Goal: Communication & Community: Answer question/provide support

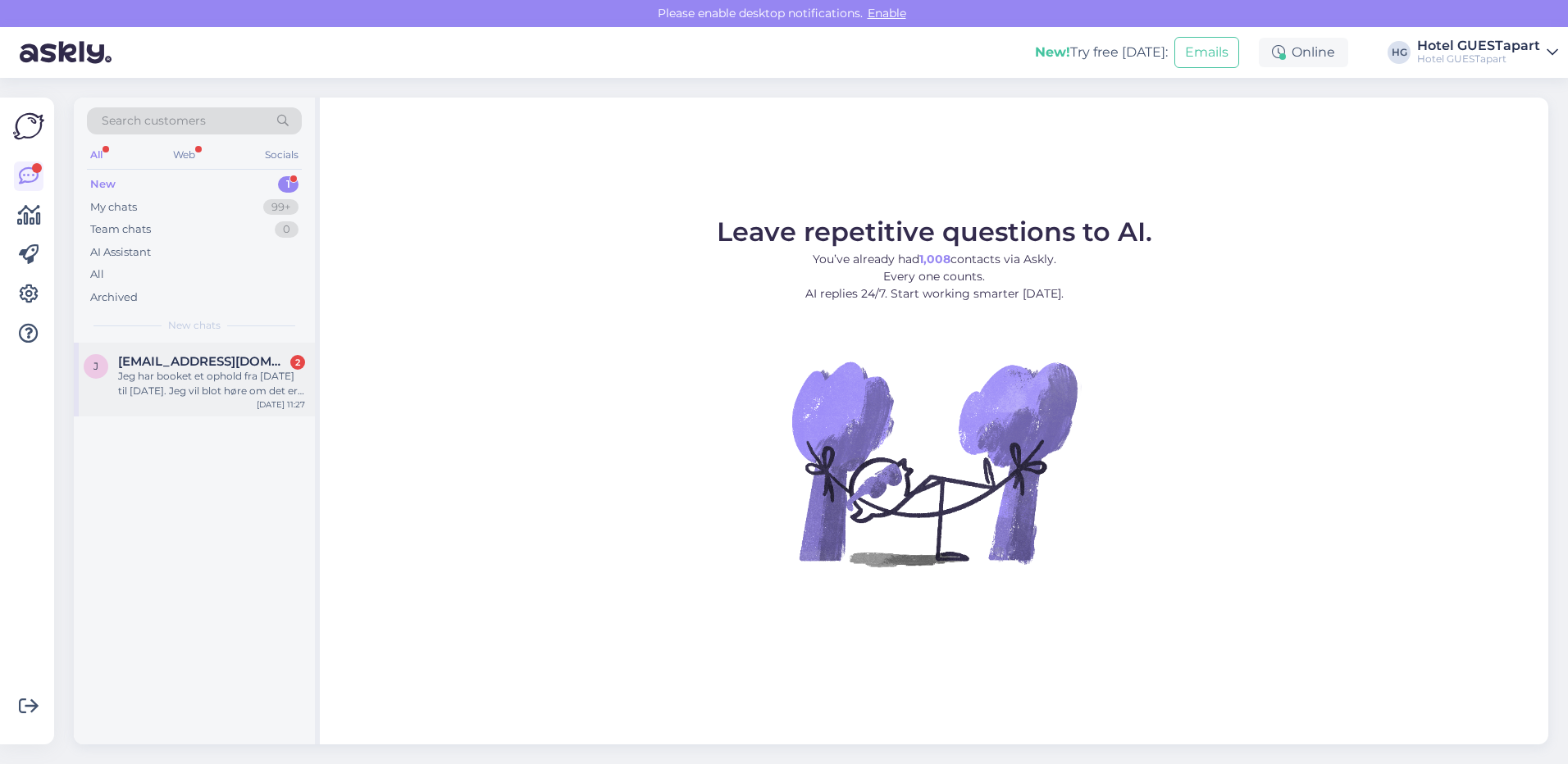
click at [187, 358] on span "[EMAIL_ADDRESS][DOMAIN_NAME]" at bounding box center [203, 361] width 171 height 14
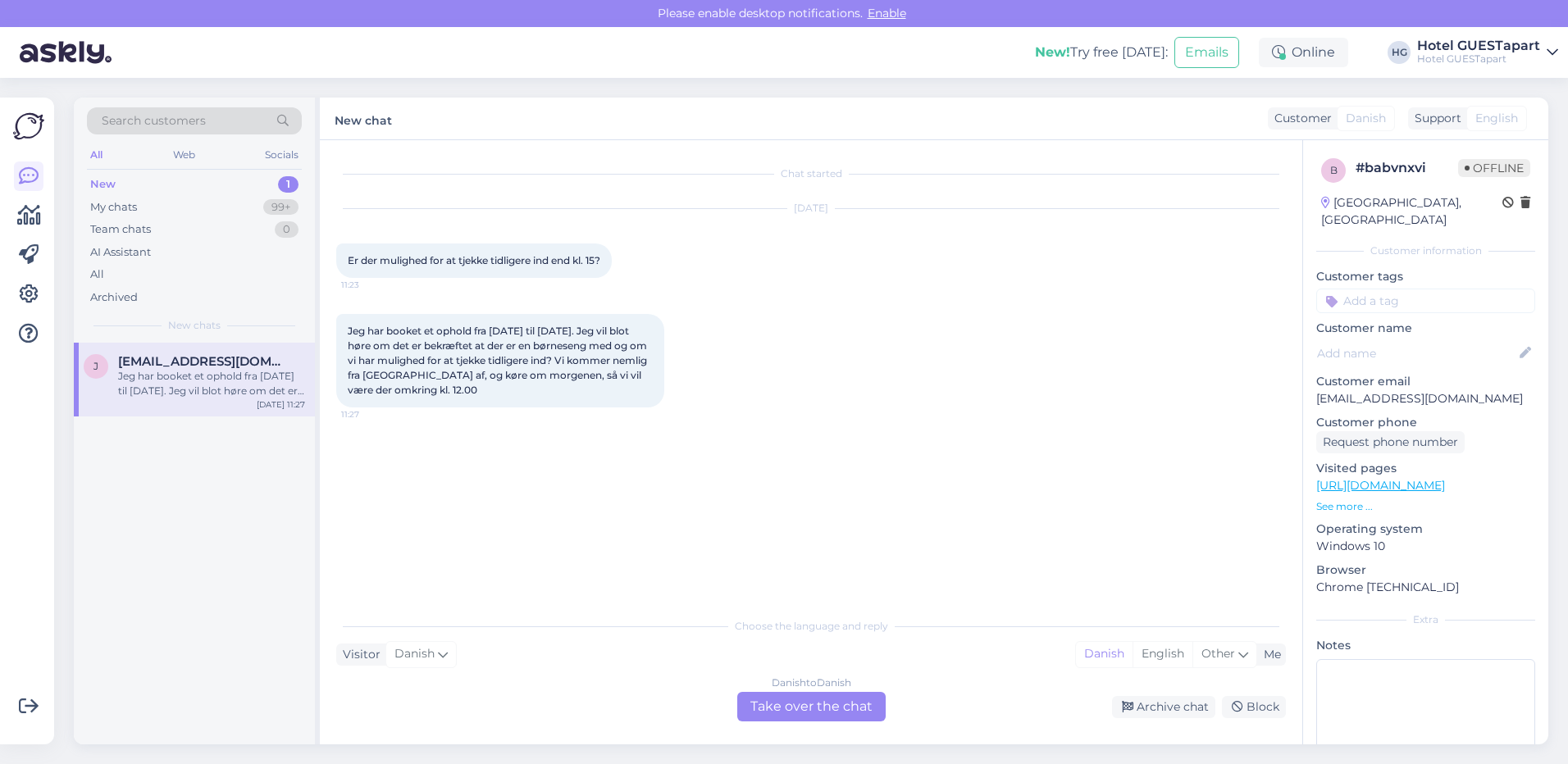
click at [813, 705] on div "Danish to Danish Take over the chat" at bounding box center [812, 707] width 149 height 30
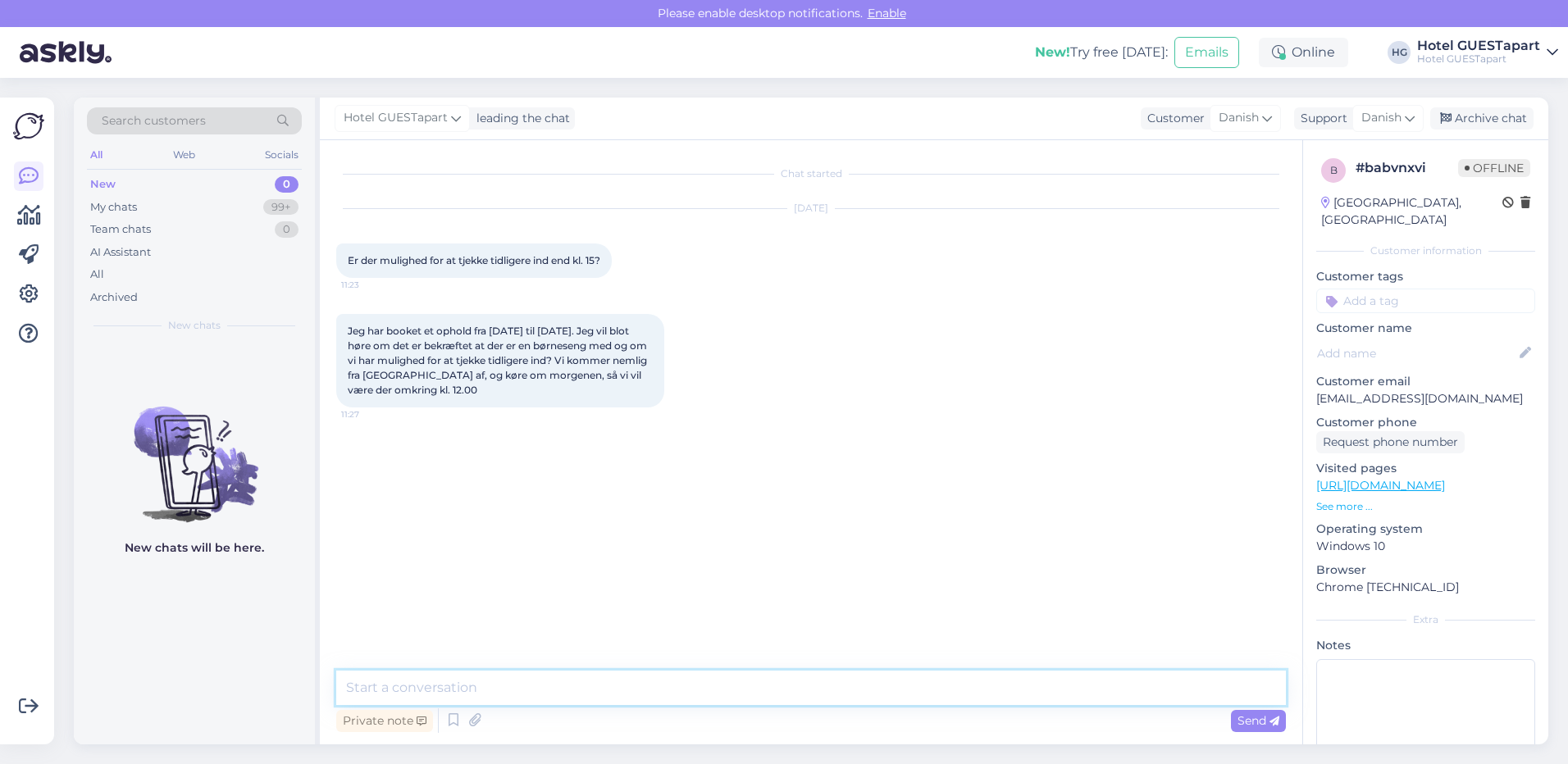
click at [535, 685] on textarea at bounding box center [811, 689] width 950 height 35
click at [465, 697] on textarea at bounding box center [811, 689] width 950 height 35
drag, startPoint x: 781, startPoint y: 686, endPoint x: 775, endPoint y: 721, distance: 35.5
click at [775, 721] on div "Private note Send" at bounding box center [811, 721] width 950 height 31
click at [793, 686] on textarea "Hej. Hvis du giver mig et navn eller bookingnummer så kan jeg bere hjælpe :)" at bounding box center [811, 689] width 950 height 35
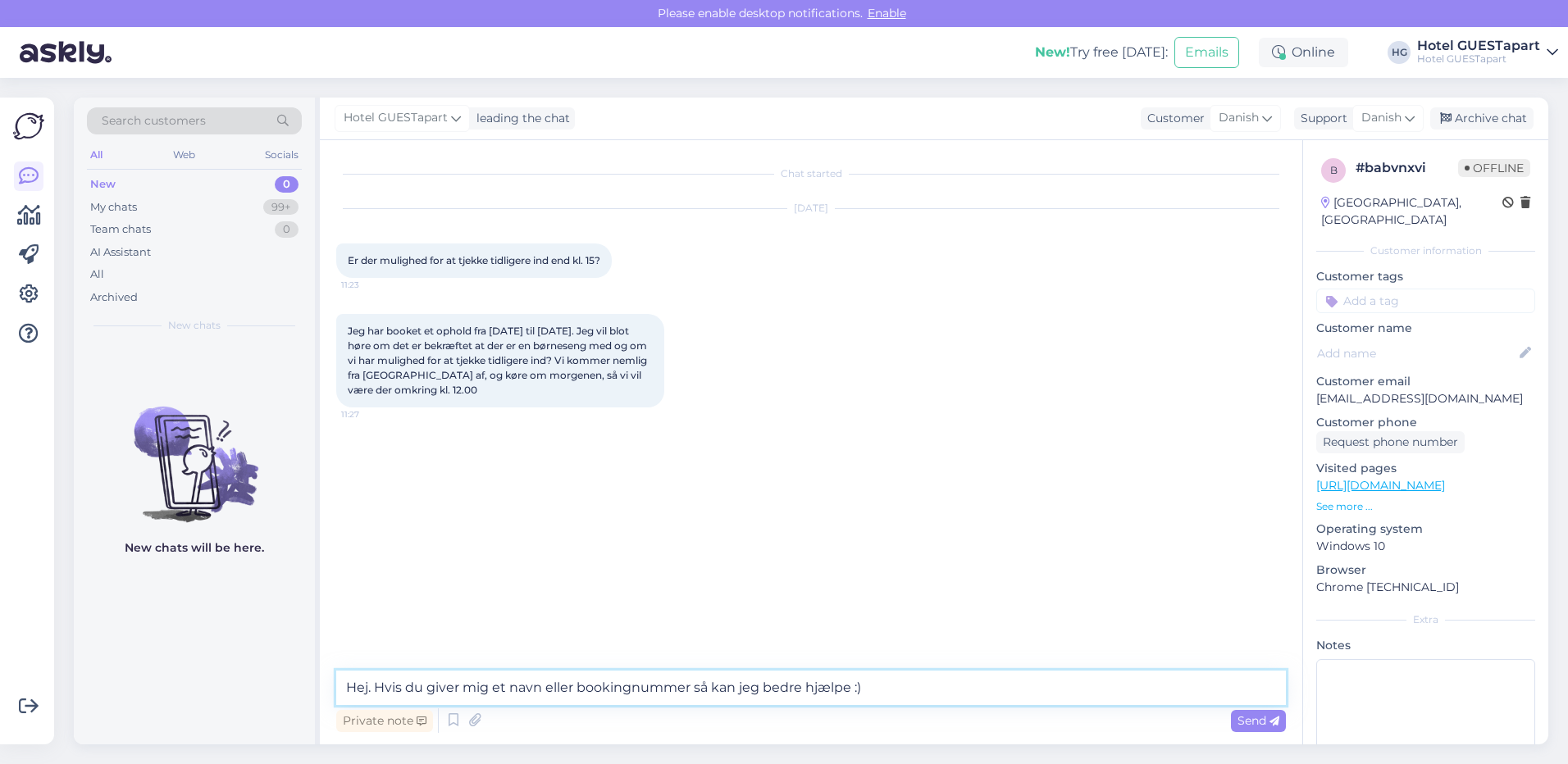
click at [851, 687] on textarea "Hej. Hvis du giver mig et navn eller bookingnummer så kan jeg bedre hjælpe :)" at bounding box center [811, 689] width 950 height 35
click at [925, 693] on textarea "Hej. Hvis du giver mig et navn eller bookingnummer så kan jeg bedre hjælpe dig …" at bounding box center [811, 689] width 950 height 35
type textarea "Hej. Hvis du giver mig et navn eller bookingnummer så kan jeg bedre hjælpe dig …"
click at [1269, 720] on icon at bounding box center [1274, 722] width 10 height 10
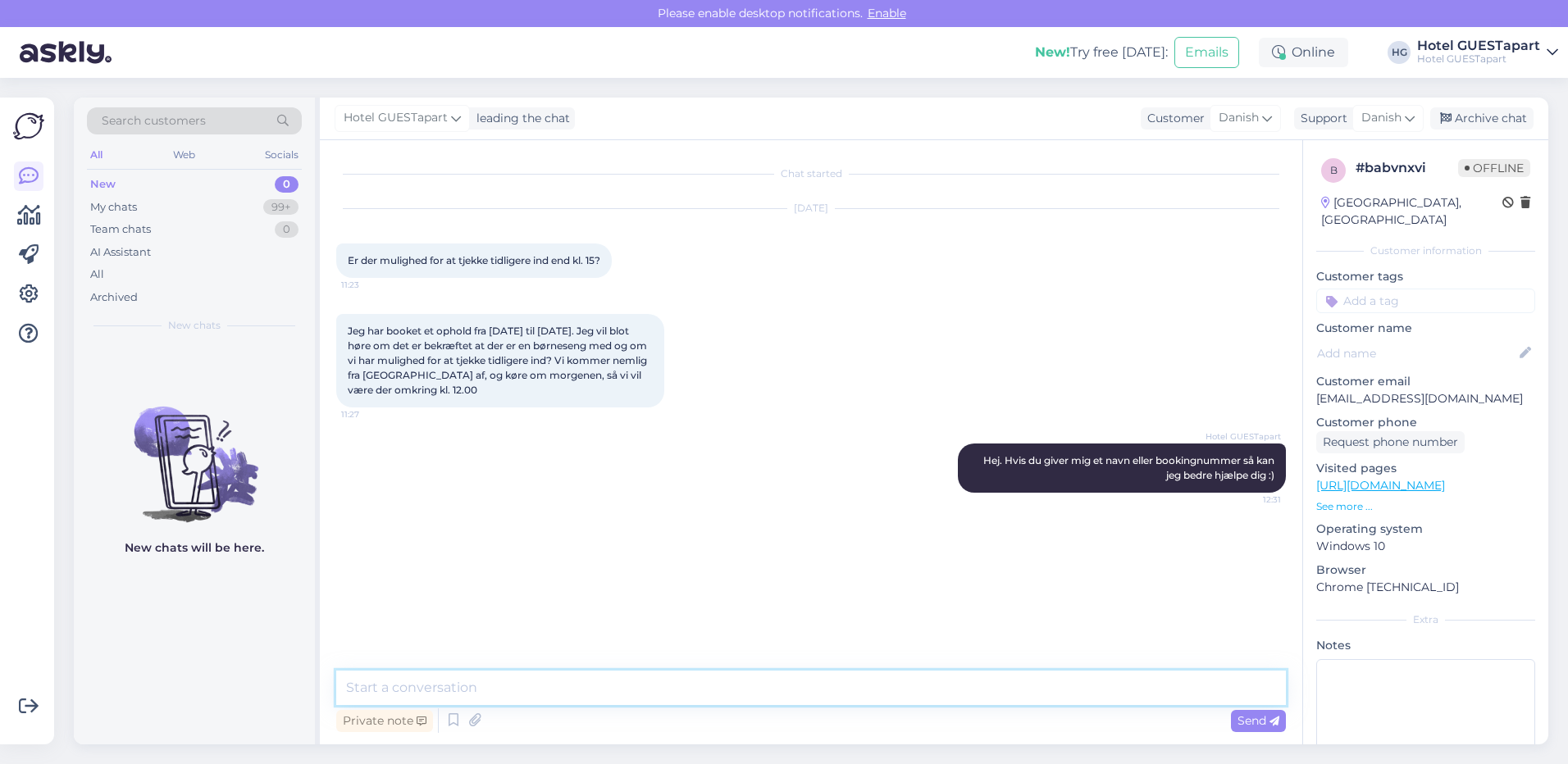
click at [498, 691] on textarea at bounding box center [811, 689] width 950 height 35
type textarea "Men for en ekstrabetaling af 300 DKK kan man få lov at tjekke ind kl.12 :)"
click at [1243, 722] on span "Send" at bounding box center [1258, 721] width 42 height 14
